Goal: Information Seeking & Learning: Check status

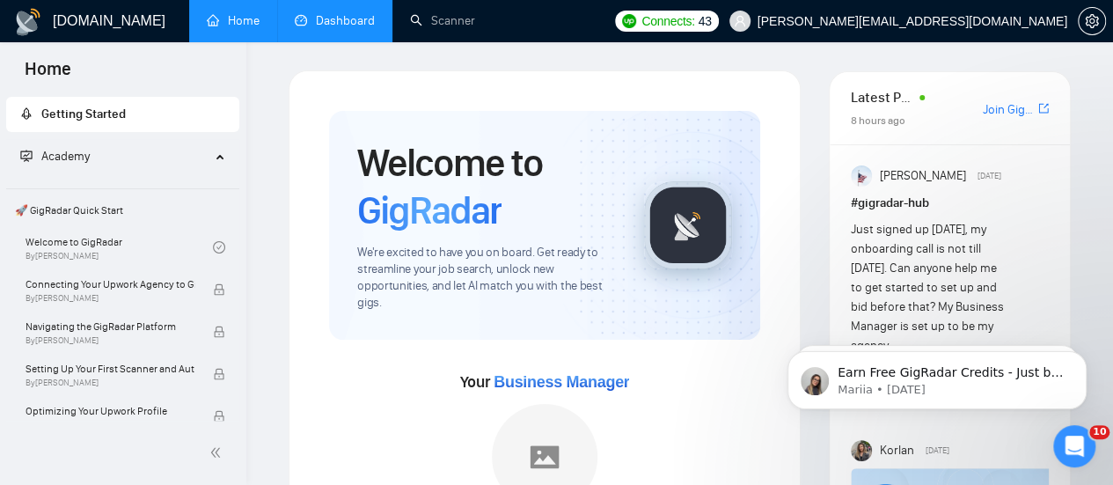
click at [339, 15] on link "Dashboard" at bounding box center [335, 20] width 80 height 15
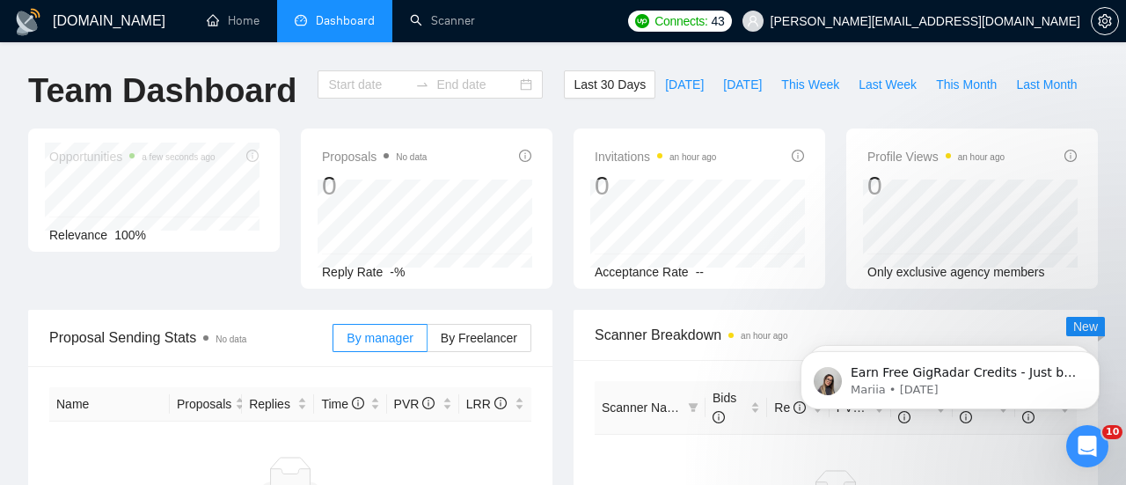
type input "[DATE]"
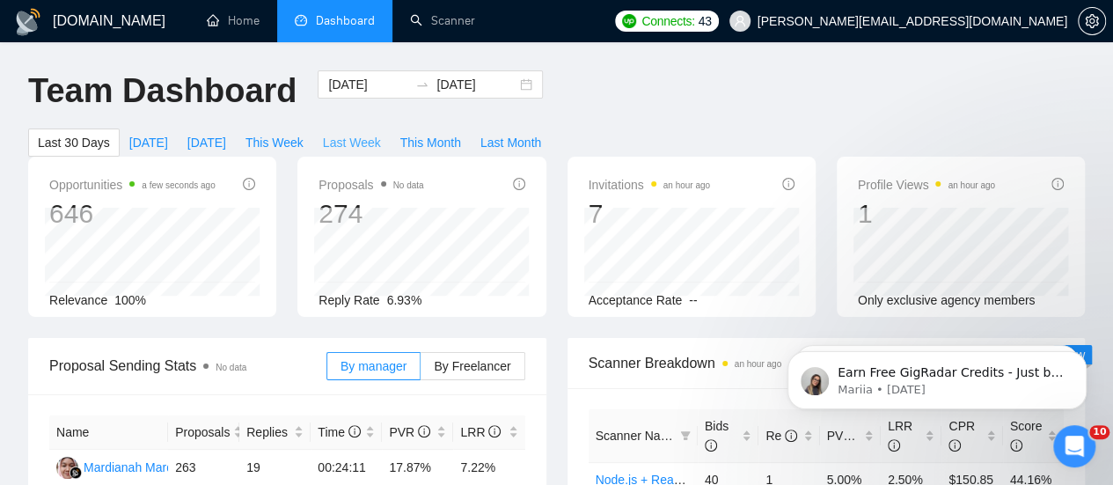
click at [381, 133] on span "Last Week" at bounding box center [352, 142] width 58 height 19
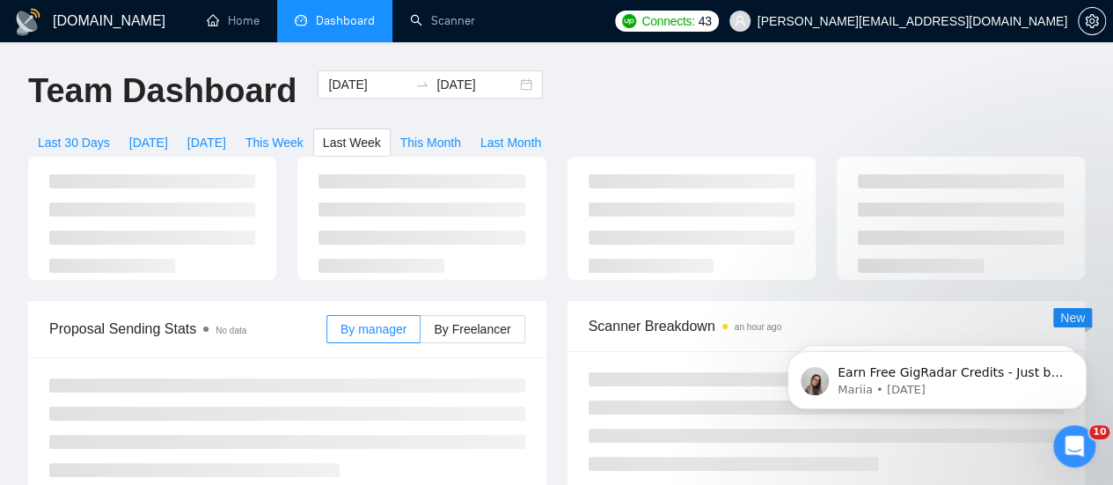
type input "[DATE]"
click at [461, 133] on span "This Month" at bounding box center [430, 142] width 61 height 19
type input "[DATE]"
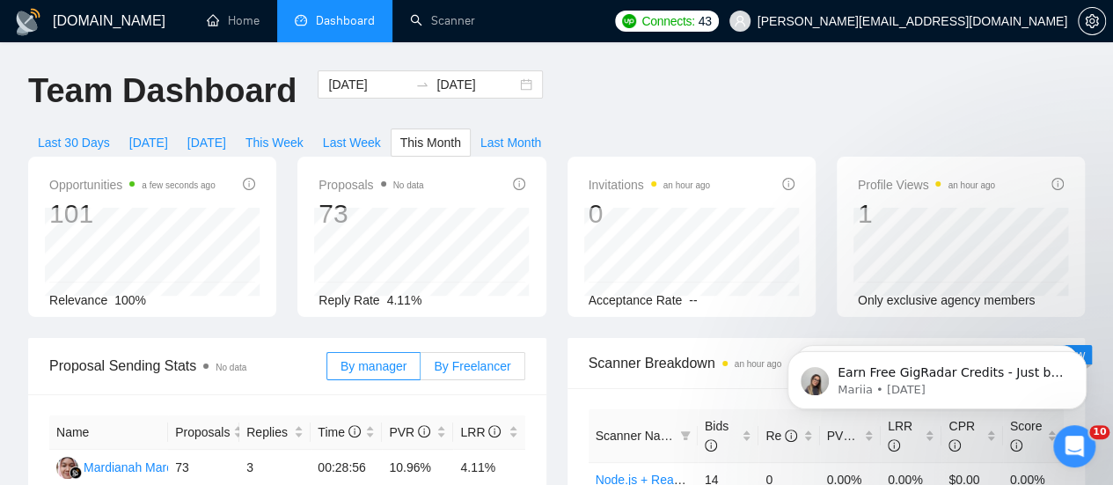
click at [476, 359] on span "By Freelancer" at bounding box center [472, 366] width 77 height 14
click at [420, 370] on input "By Freelancer" at bounding box center [420, 370] width 0 height 0
click at [381, 133] on span "Last Week" at bounding box center [352, 142] width 58 height 19
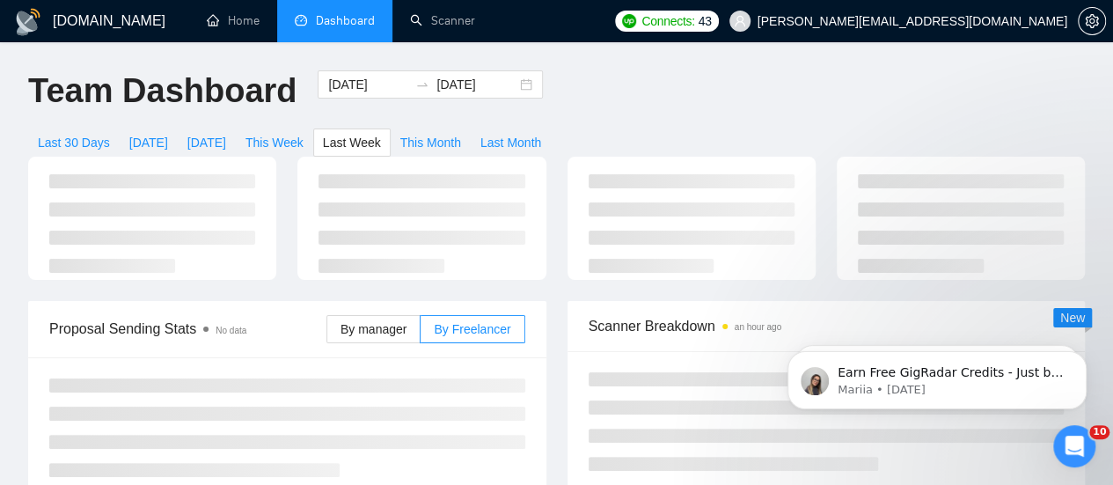
type input "[DATE]"
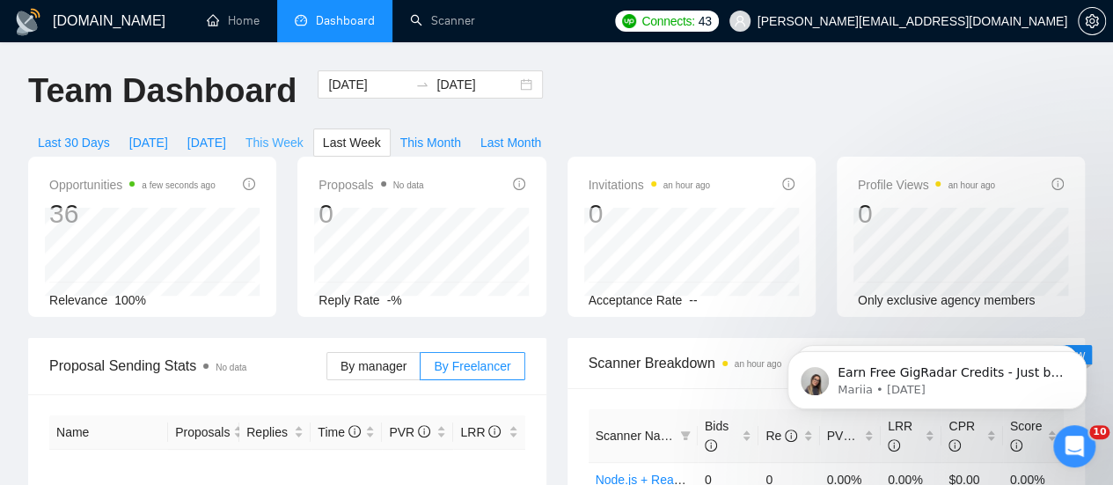
click at [303, 133] on span "This Week" at bounding box center [274, 142] width 58 height 19
type input "[DATE]"
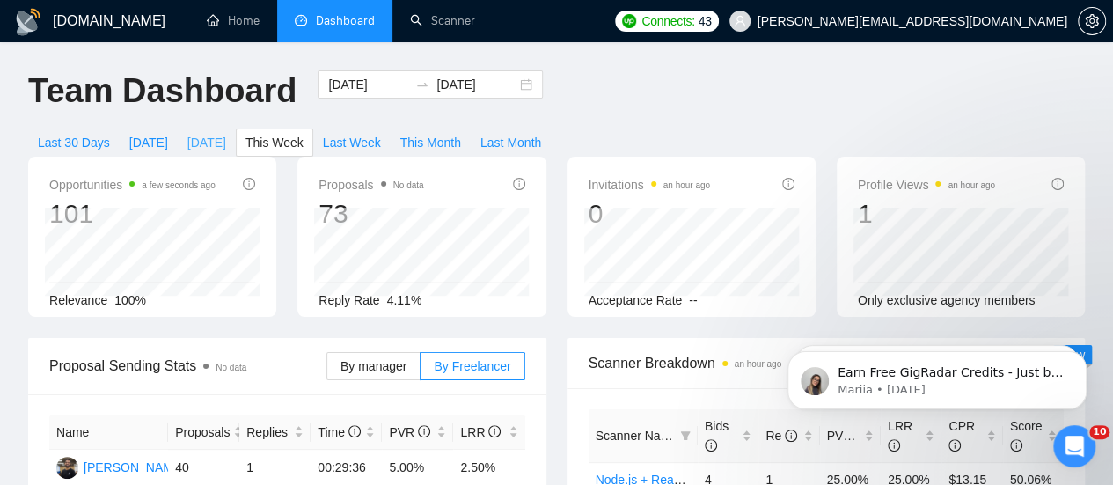
click at [226, 133] on span "[DATE]" at bounding box center [206, 142] width 39 height 19
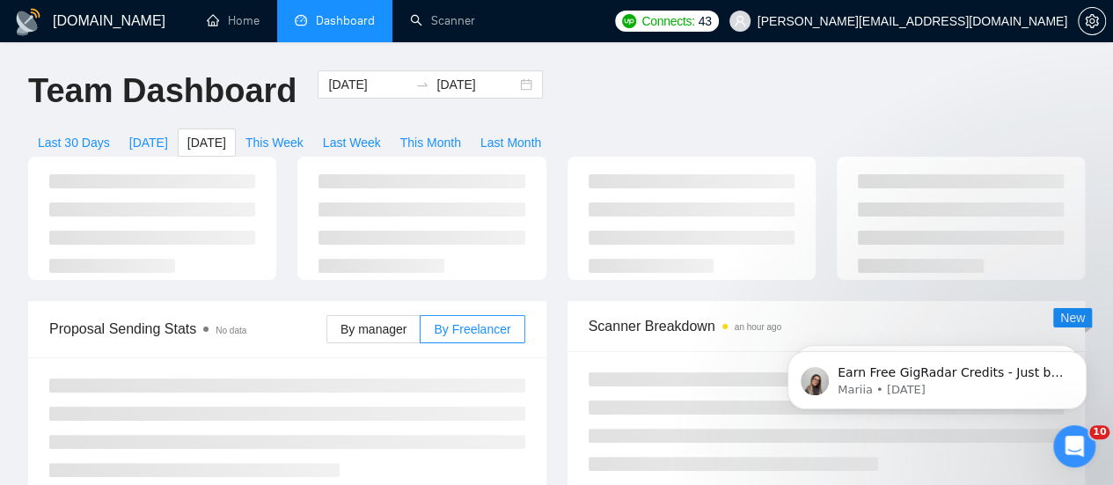
type input "[DATE]"
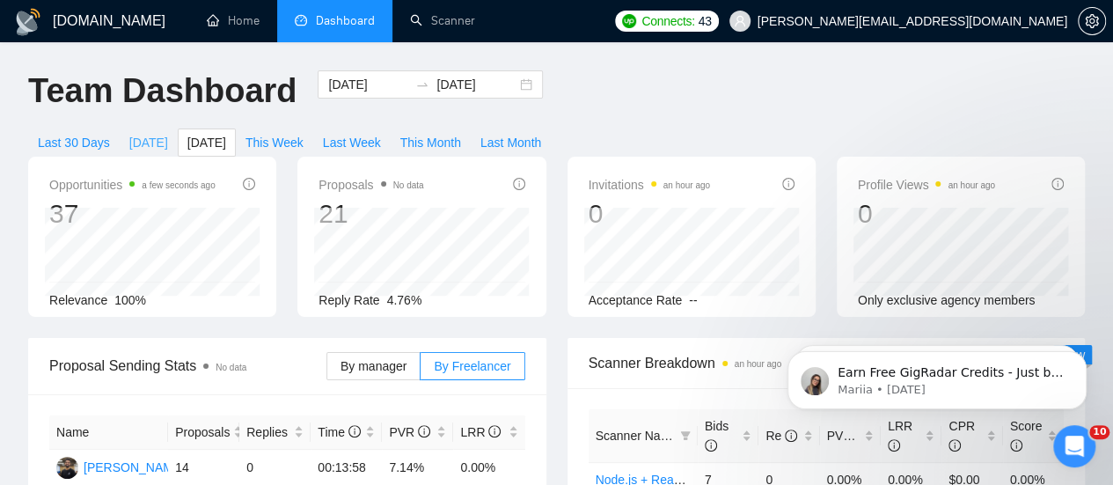
click at [168, 133] on span "[DATE]" at bounding box center [148, 142] width 39 height 19
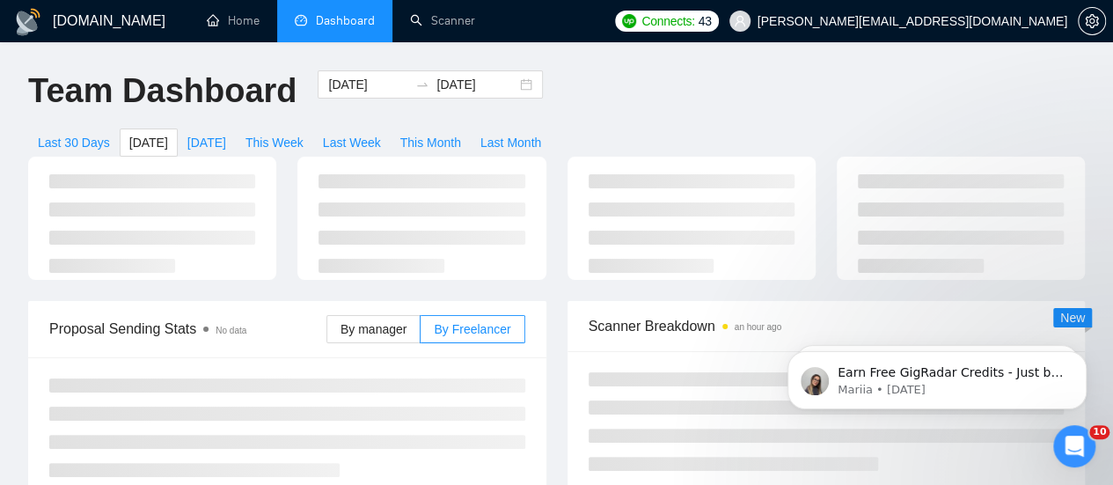
type input "[DATE]"
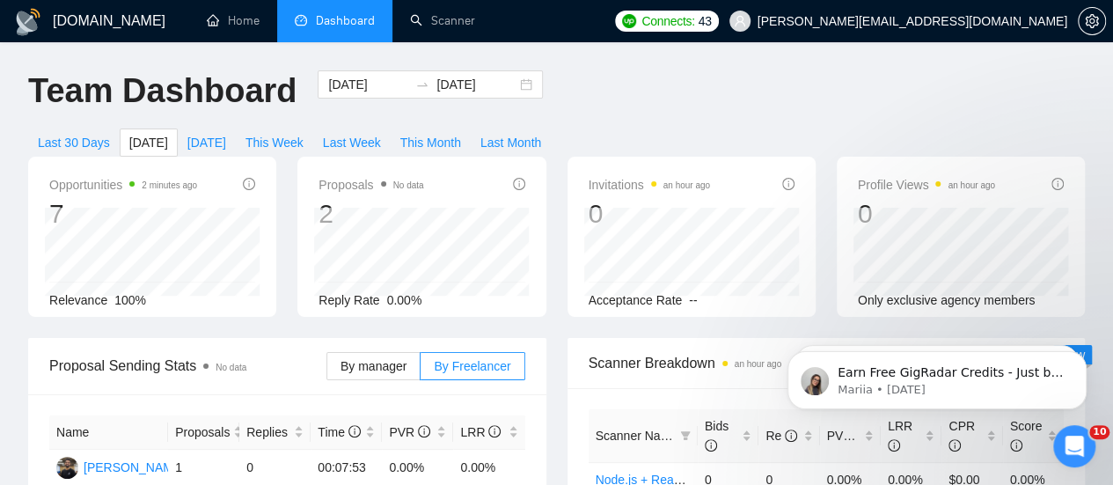
scroll to position [1, 0]
